Goal: Transaction & Acquisition: Purchase product/service

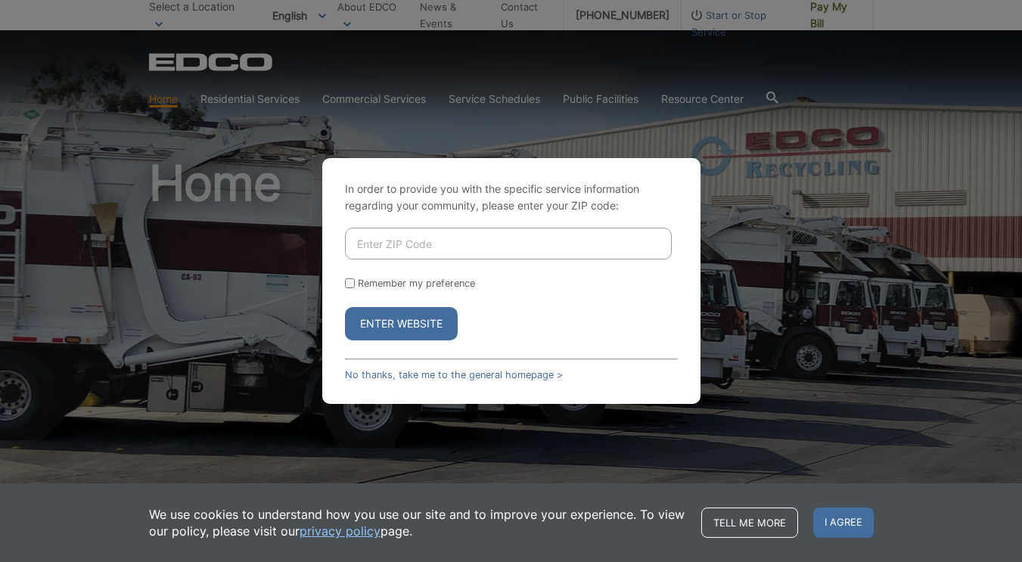
click at [387, 256] on input "Enter ZIP Code" at bounding box center [508, 244] width 327 height 32
type input "92069"
click at [561, 275] on form "92069 Remember my preference Enter Website" at bounding box center [511, 284] width 333 height 113
click at [389, 309] on button "Enter Website" at bounding box center [401, 323] width 113 height 33
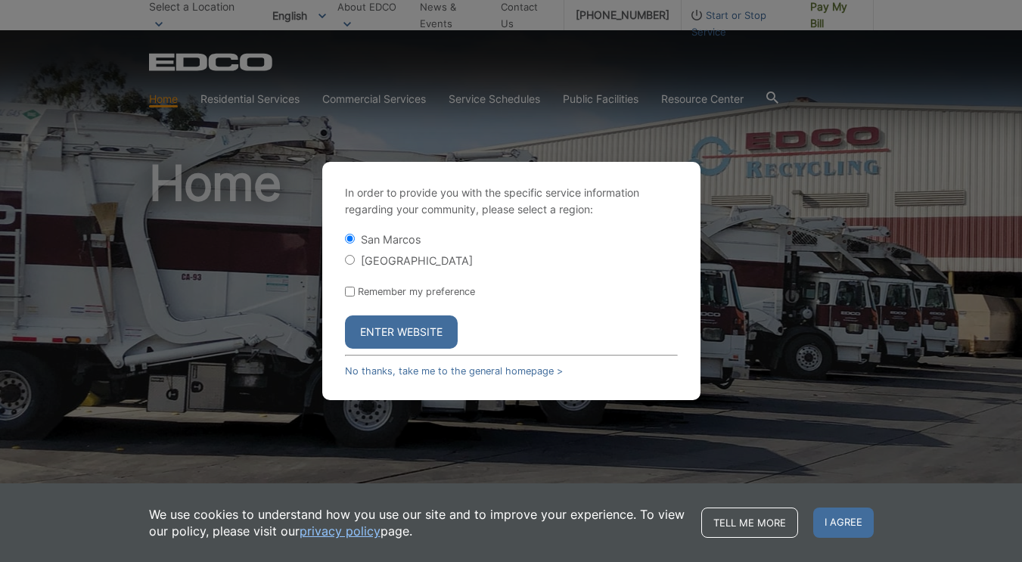
click at [404, 323] on button "Enter Website" at bounding box center [401, 331] width 113 height 33
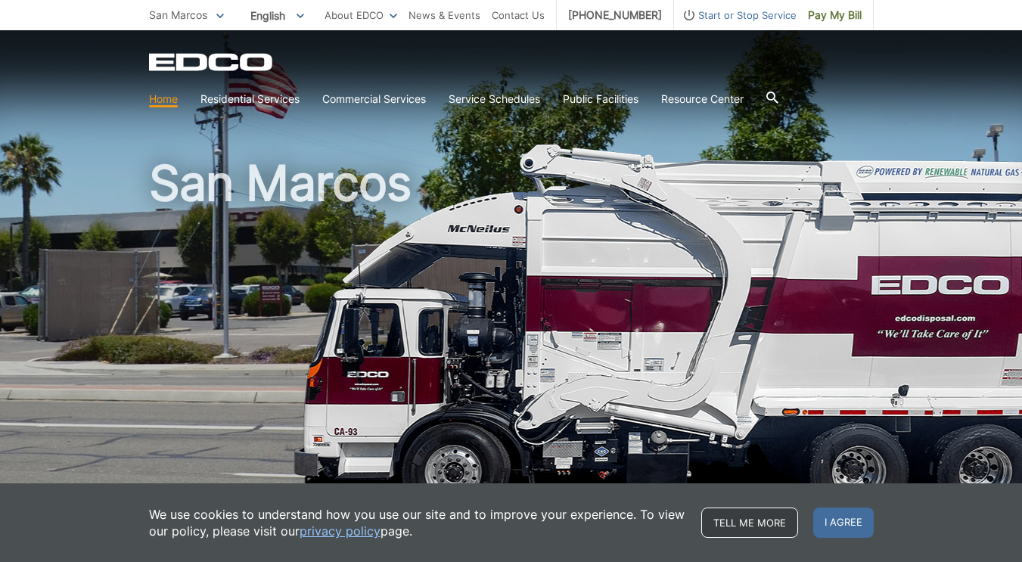
click at [724, 514] on link "Tell me more" at bounding box center [749, 523] width 97 height 30
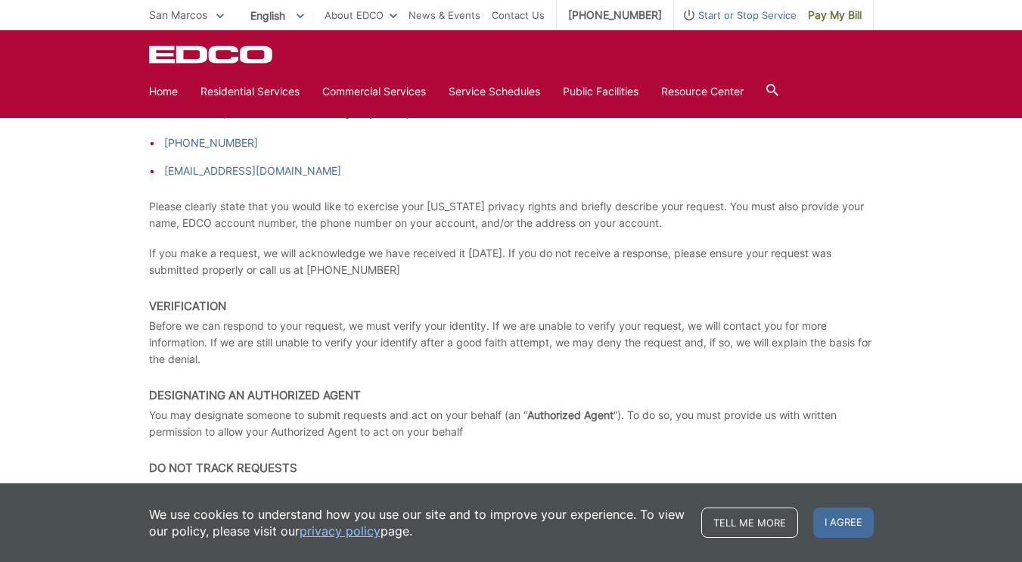
scroll to position [2454, 0]
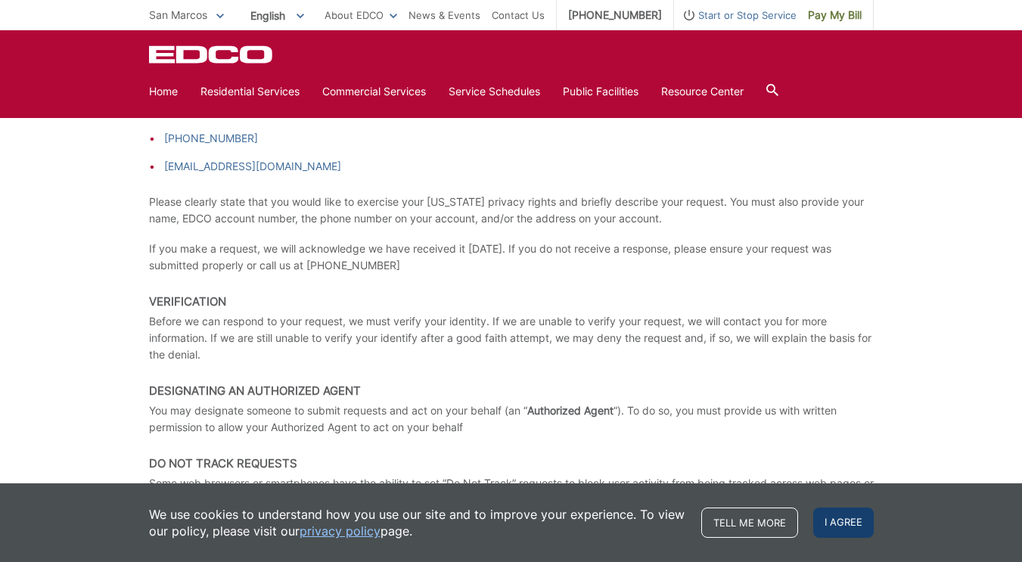
click at [856, 519] on span "I agree" at bounding box center [843, 523] width 61 height 30
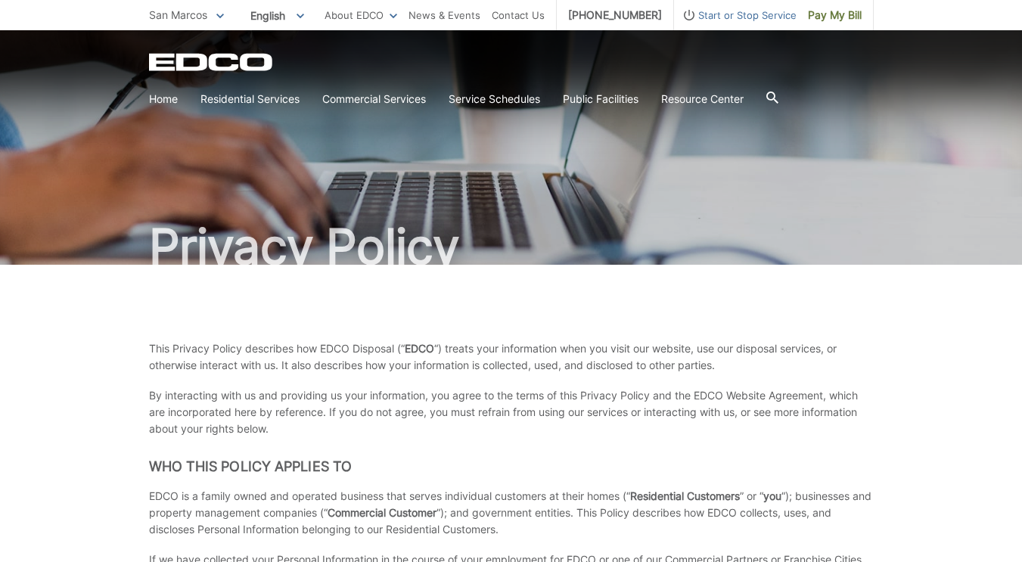
scroll to position [0, 0]
click at [851, 13] on span "Pay My Bill" at bounding box center [835, 15] width 54 height 17
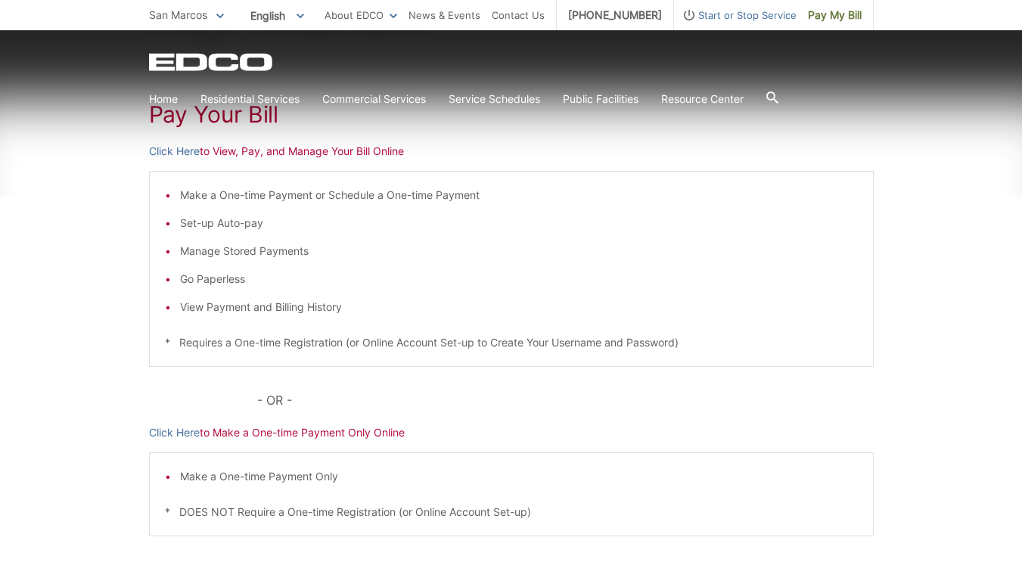
scroll to position [246, 0]
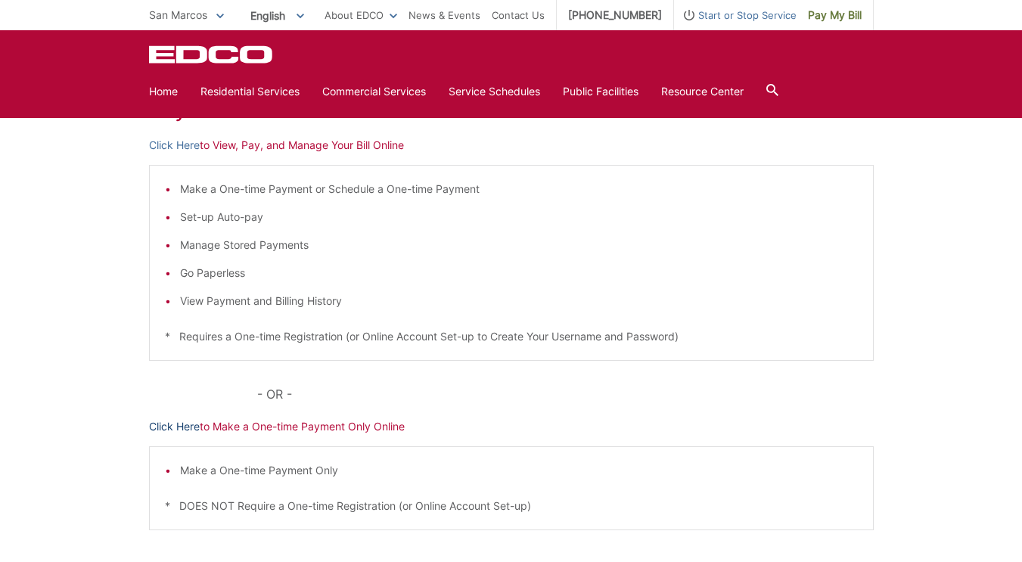
click at [188, 424] on link "Click Here" at bounding box center [174, 426] width 51 height 17
click at [192, 426] on link "Click Here" at bounding box center [174, 426] width 51 height 17
